Goal: Find specific page/section: Find specific page/section

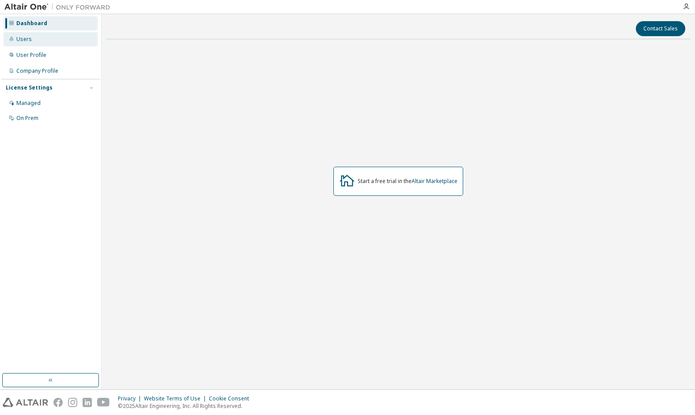
click at [38, 39] on div "Users" at bounding box center [51, 39] width 94 height 14
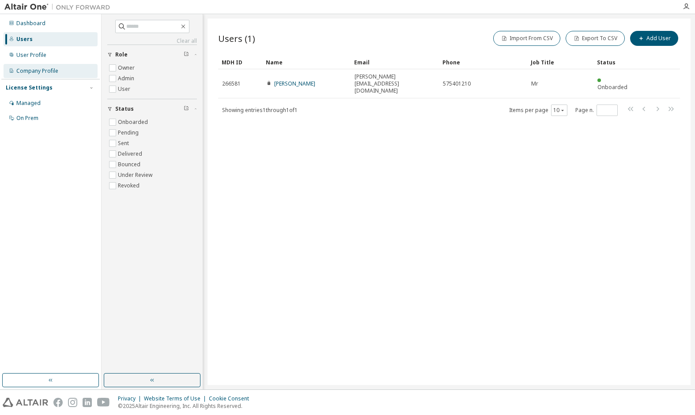
click at [43, 68] on div "Company Profile" at bounding box center [37, 71] width 42 height 7
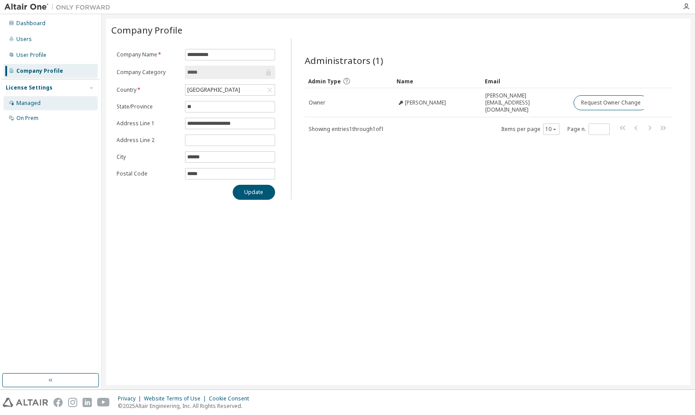
click at [38, 103] on div "Managed" at bounding box center [28, 103] width 24 height 7
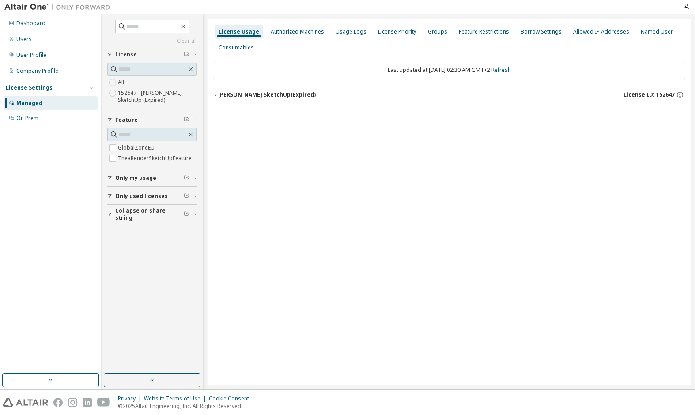
click at [216, 95] on icon "button" at bounding box center [215, 94] width 5 height 5
